Goal: Use online tool/utility

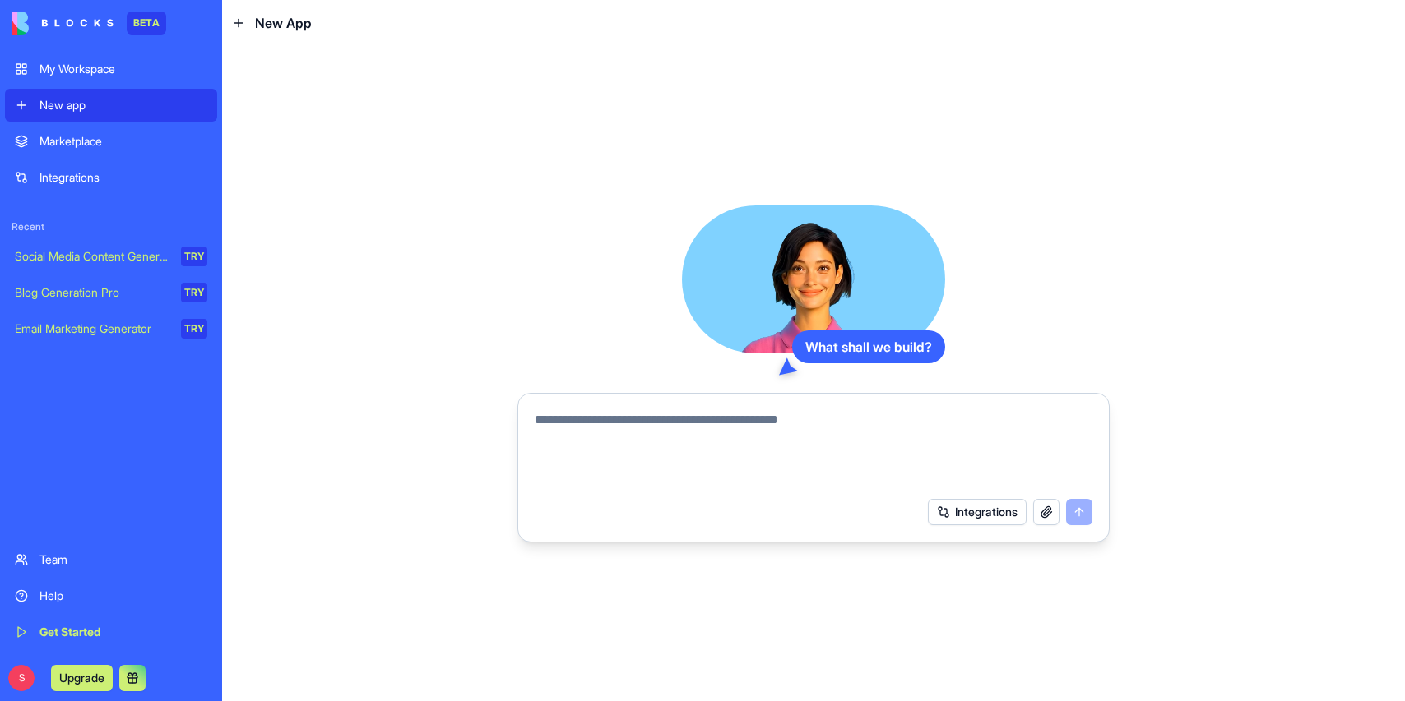
click at [89, 145] on div "Marketplace" at bounding box center [123, 141] width 168 height 16
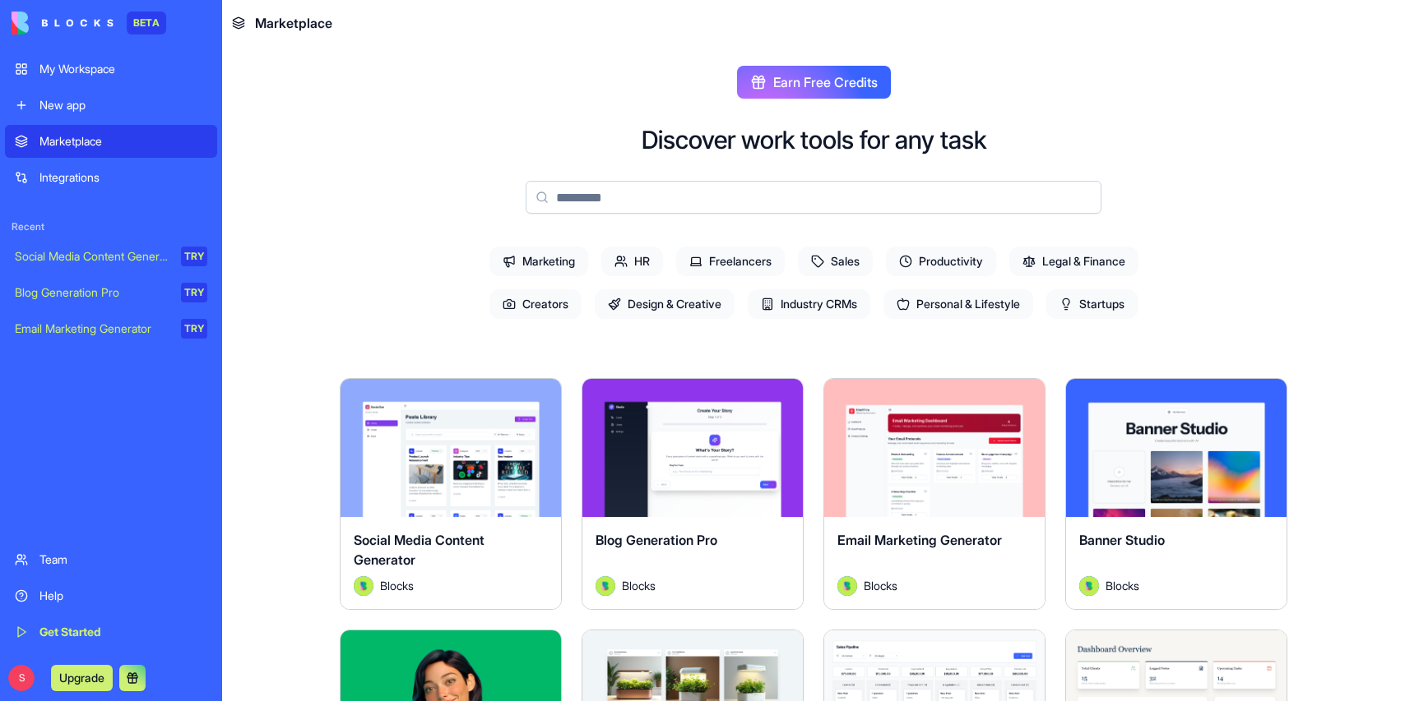
click at [666, 204] on input at bounding box center [813, 197] width 576 height 33
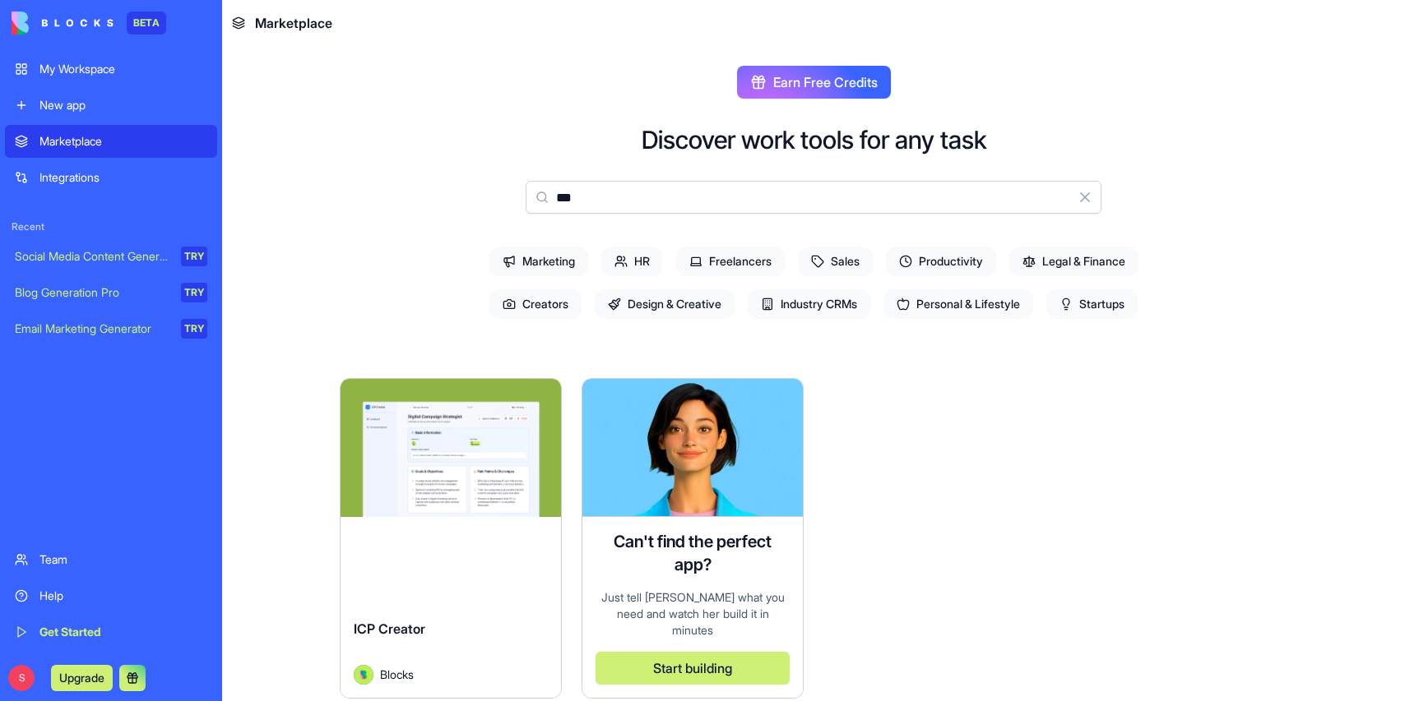
type input "***"
click at [472, 441] on button "Explore" at bounding box center [450, 448] width 123 height 33
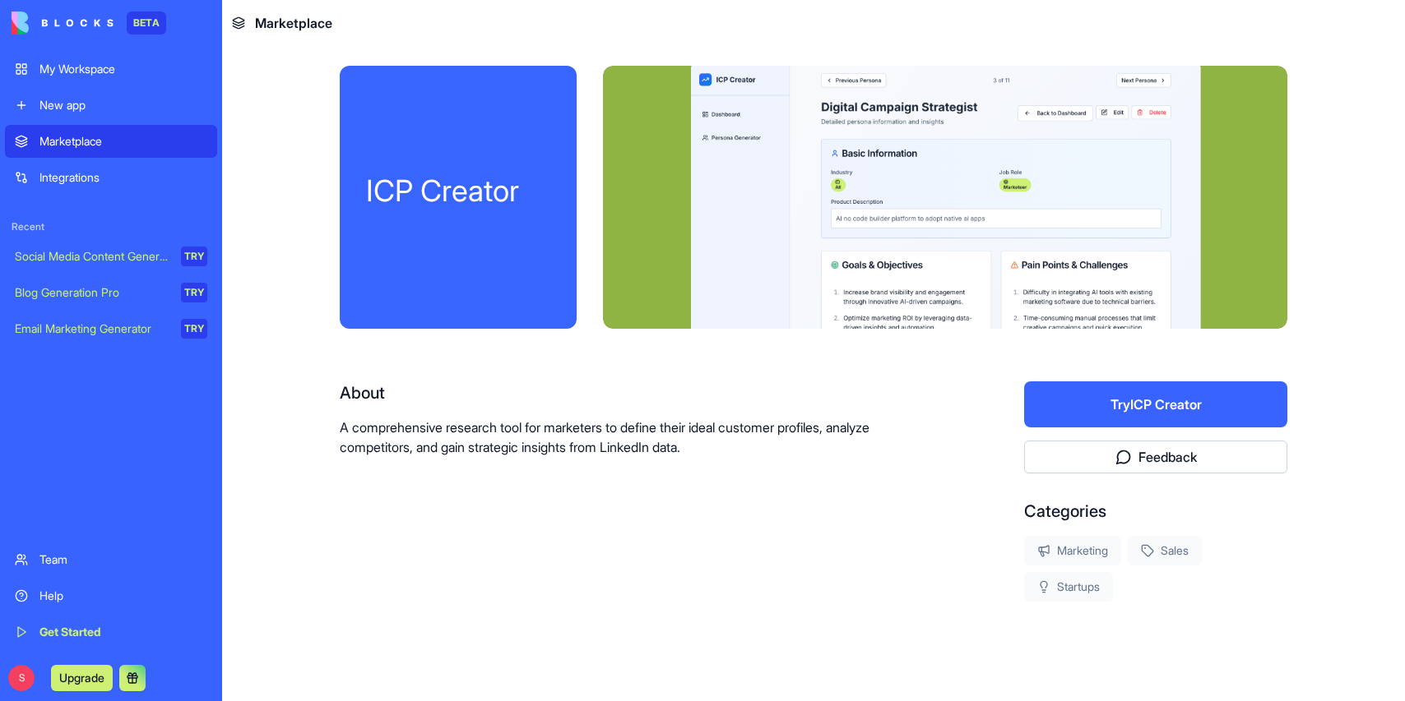
click at [1153, 396] on button "Try ICP Creator" at bounding box center [1155, 405] width 263 height 46
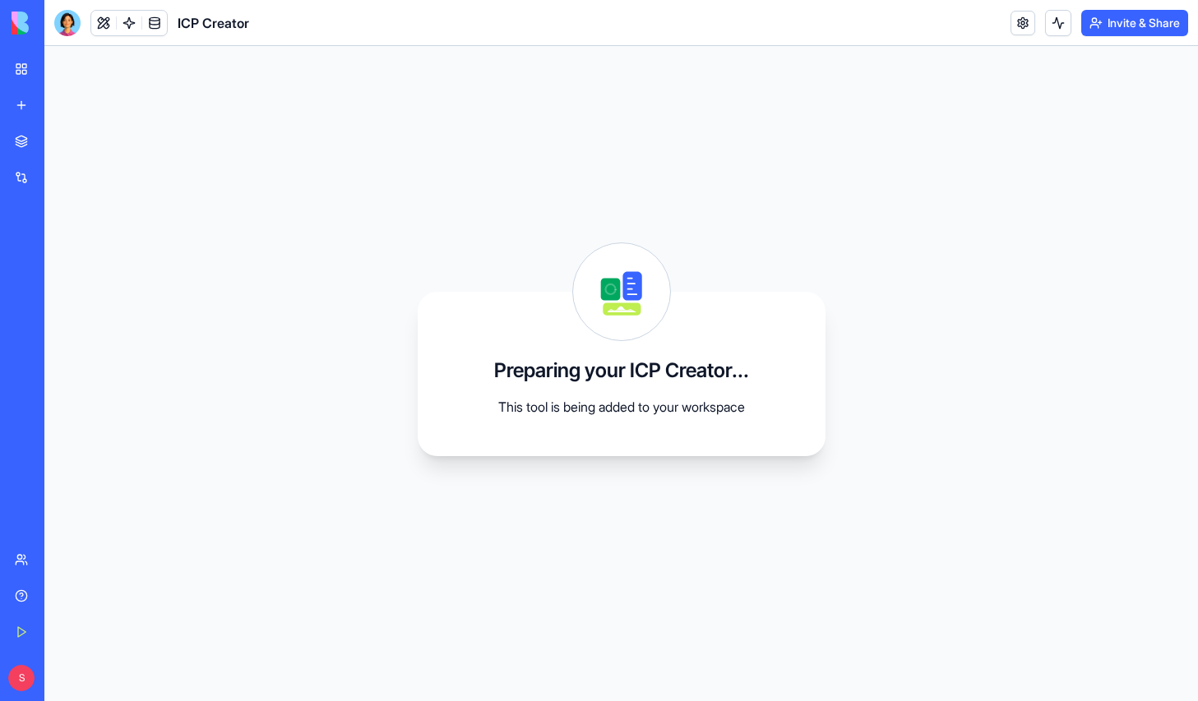
click at [790, 87] on div "Preparing your ICP Creator... This tool is being added to your workspace" at bounding box center [621, 373] width 1154 height 655
